Goal: Check status: Check status

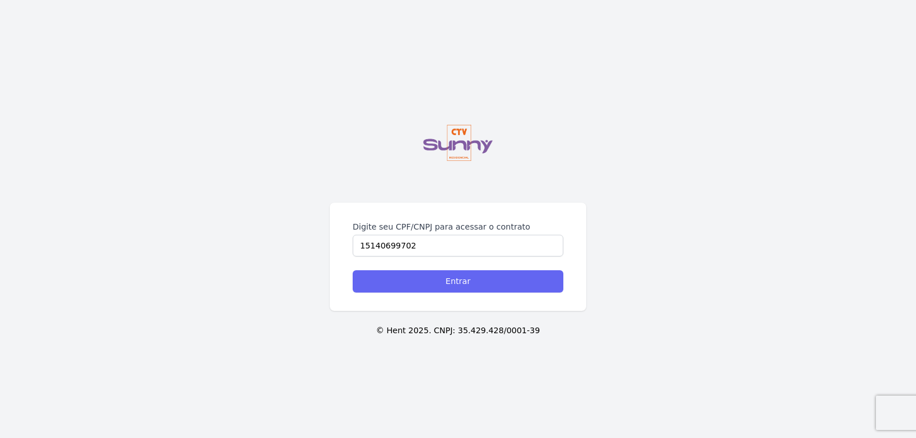
type input "15140699702"
click at [448, 282] on input "Entrar" at bounding box center [458, 281] width 211 height 22
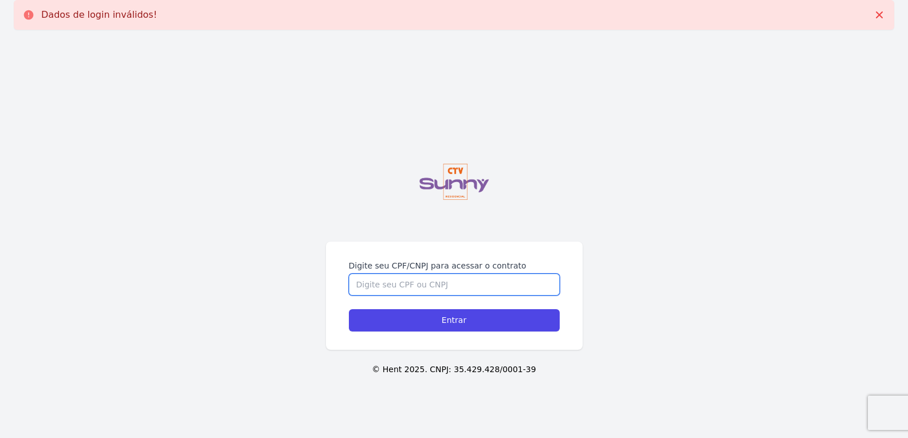
click at [448, 280] on input "Digite seu CPF/CNPJ para acessar o contrato" at bounding box center [454, 285] width 211 height 22
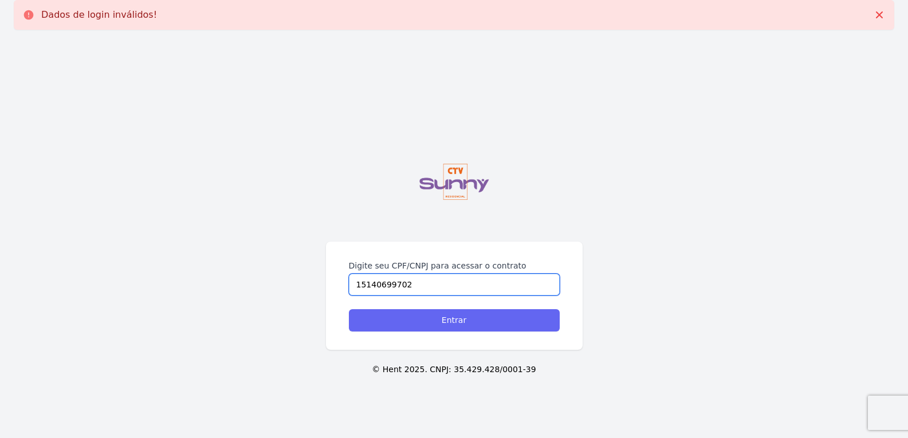
type input "15140699702"
click at [509, 328] on input "Entrar" at bounding box center [454, 320] width 211 height 22
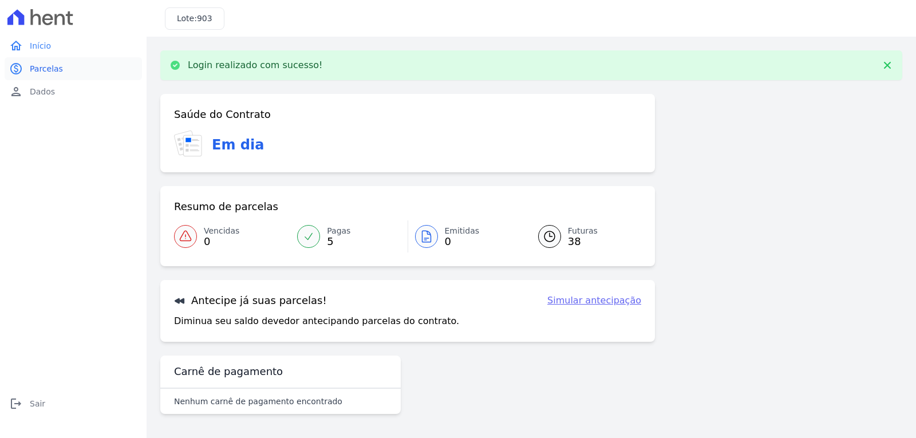
click at [30, 65] on span "Parcelas" at bounding box center [46, 68] width 33 height 11
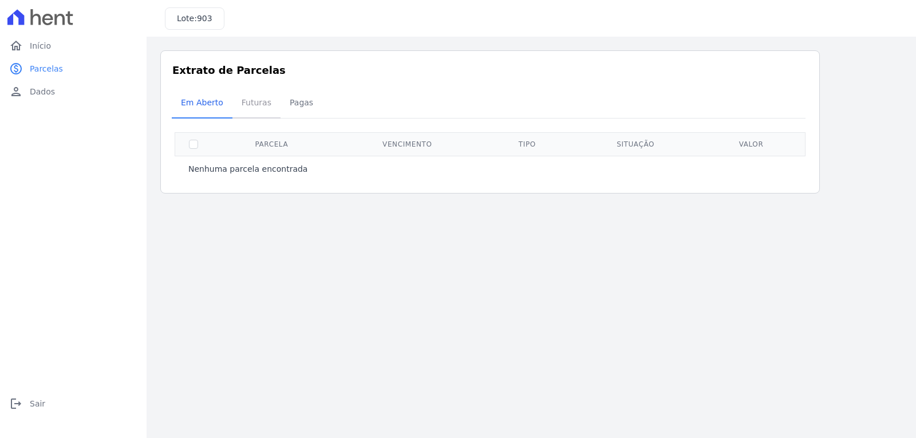
click at [263, 105] on span "Futuras" at bounding box center [257, 102] width 44 height 23
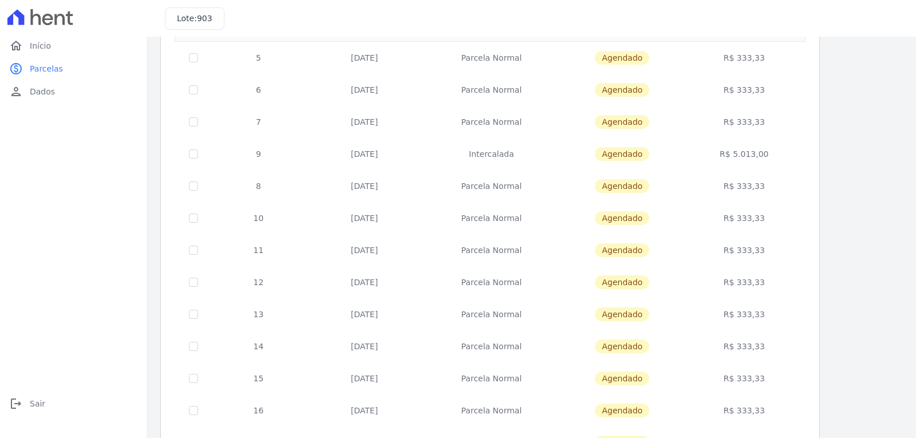
scroll to position [401, 0]
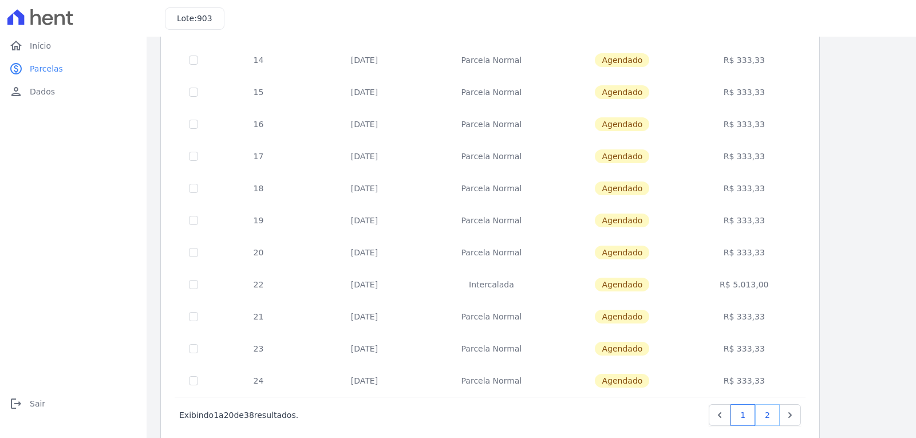
click at [774, 411] on link "2" at bounding box center [767, 415] width 25 height 22
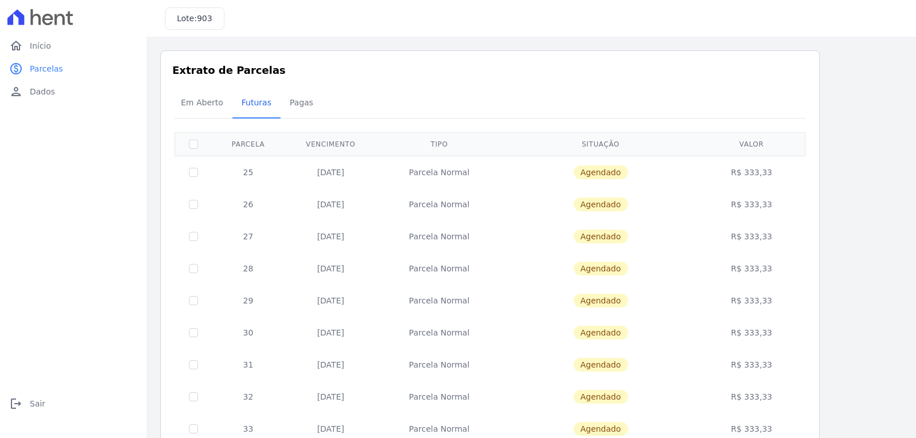
scroll to position [362, 0]
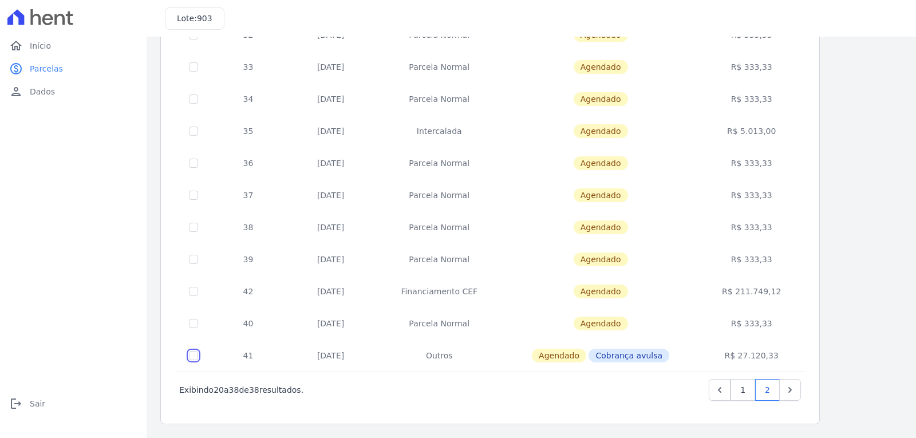
checkbox input "true"
click at [196, 360] on td at bounding box center [193, 356] width 37 height 32
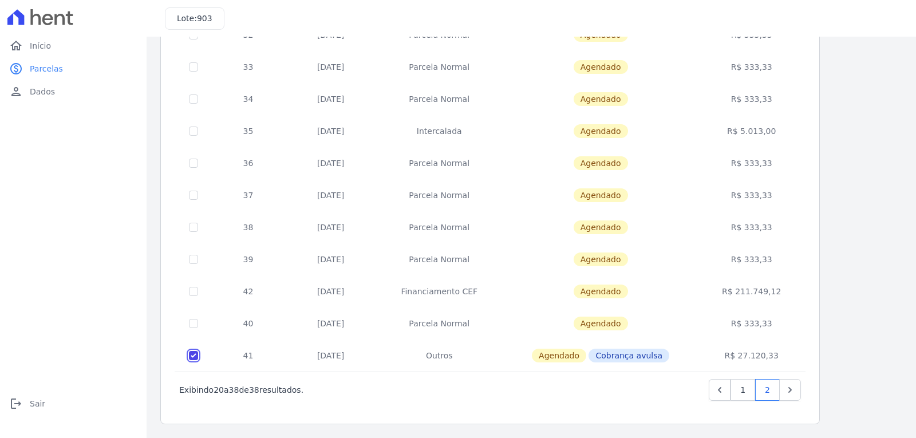
checkbox input "false"
click at [627, 359] on span "Cobrança avulsa" at bounding box center [629, 356] width 81 height 14
click at [745, 393] on link "1" at bounding box center [743, 390] width 25 height 22
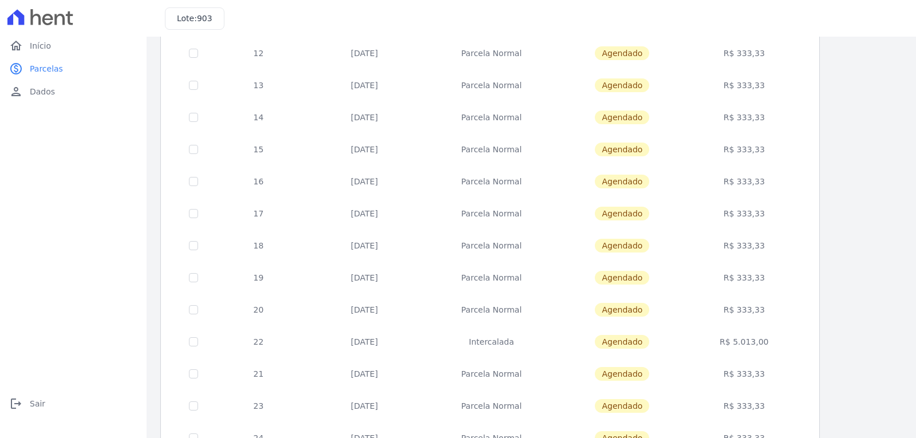
scroll to position [426, 0]
